Goal: Task Accomplishment & Management: Manage account settings

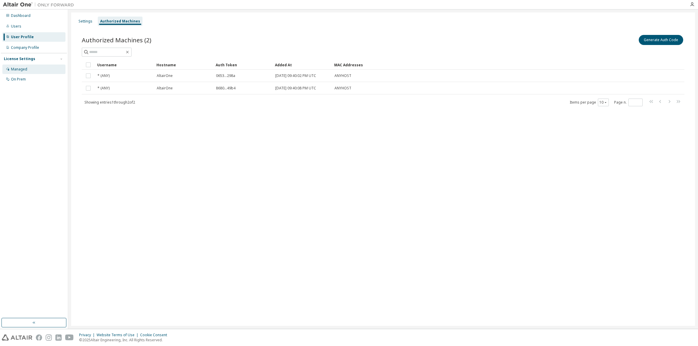
click at [22, 68] on div "Managed" at bounding box center [19, 69] width 16 height 5
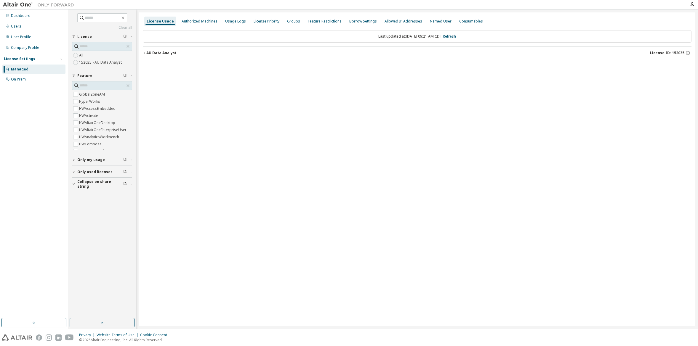
click at [146, 53] on icon "button" at bounding box center [145, 53] width 4 height 4
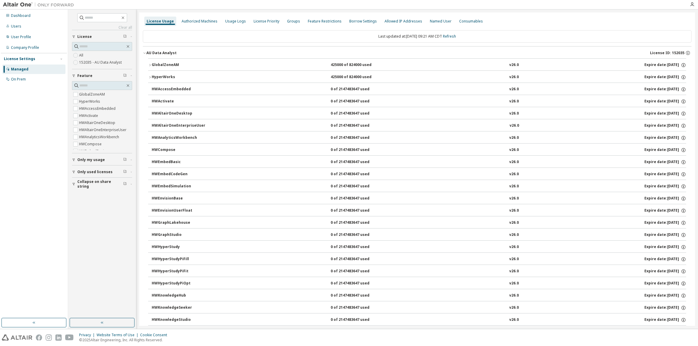
click at [149, 65] on icon "button" at bounding box center [150, 65] width 4 height 4
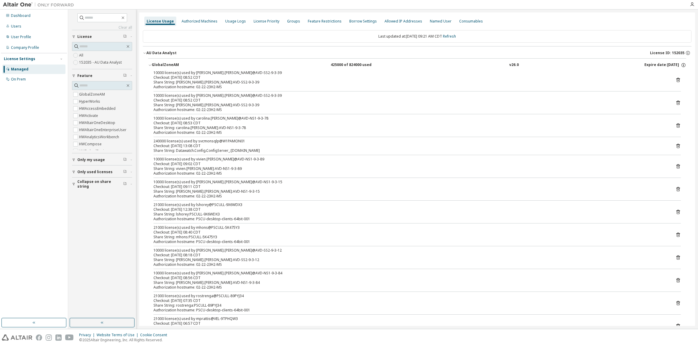
click at [553, 81] on div "Share String: [PERSON_NAME].[PERSON_NAME]:AVD-SS2-9-3-39" at bounding box center [409, 82] width 513 height 5
drag, startPoint x: 244, startPoint y: 141, endPoint x: 221, endPoint y: 140, distance: 23.4
click at [221, 140] on div "240000 license(s) used by svcmonsqlp@W1PAMON01" at bounding box center [409, 141] width 513 height 5
drag, startPoint x: 221, startPoint y: 140, endPoint x: 237, endPoint y: 140, distance: 16.3
copy div "W1PAMON01"
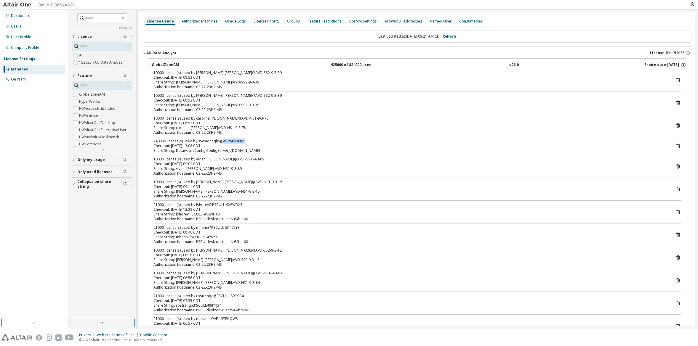
drag, startPoint x: 287, startPoint y: 151, endPoint x: 230, endPoint y: 150, distance: 56.9
click at [230, 150] on div "Share String: Datawatch.Config.ConfigServer_:[DOMAIN_NAME]" at bounding box center [409, 150] width 513 height 5
copy div "[DOMAIN_NAME]"
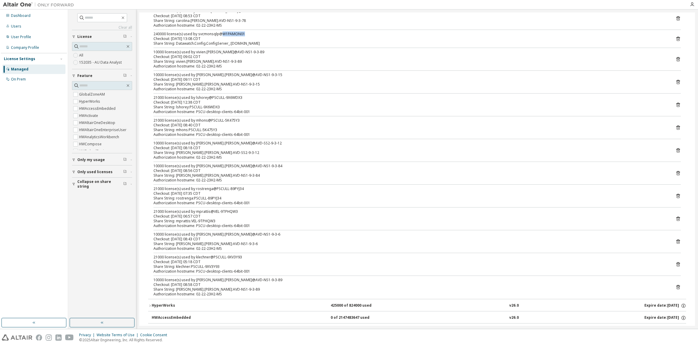
scroll to position [119, 0]
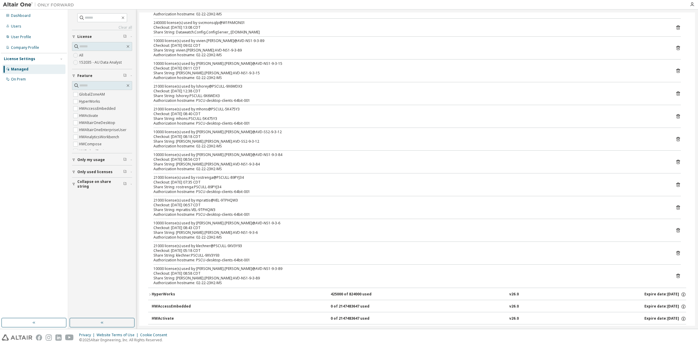
click at [338, 57] on div "Authorization hostname: 02-22-23H2-MS" at bounding box center [409, 55] width 513 height 5
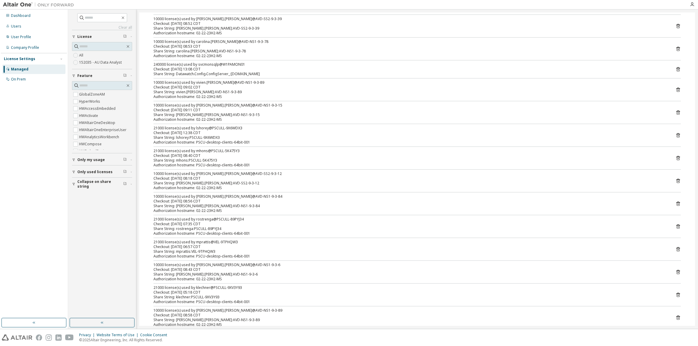
scroll to position [0, 0]
